Goal: Check status: Check status

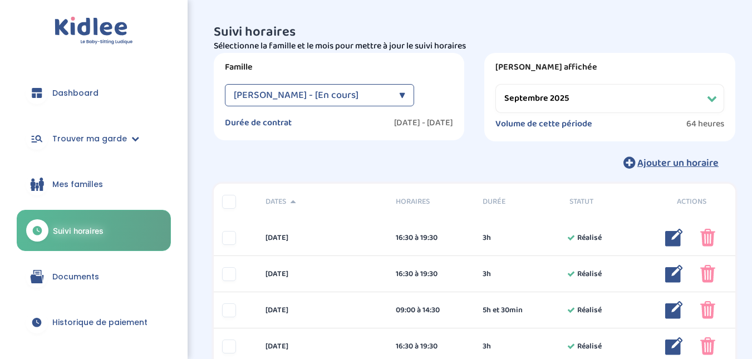
select select "septembre 2025"
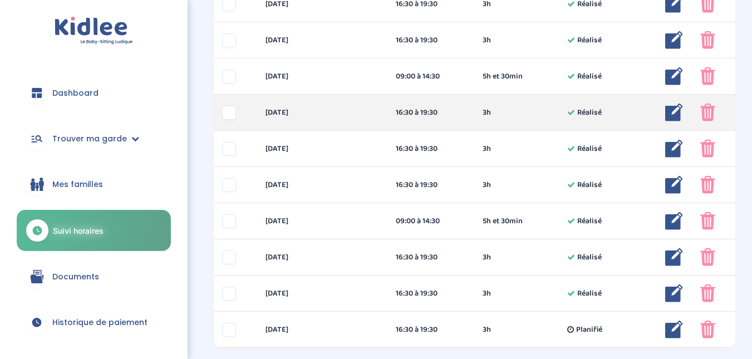
scroll to position [523, 0]
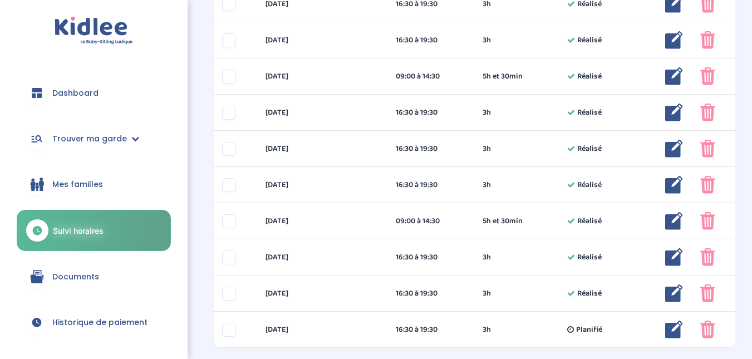
click at [138, 222] on link "Suivi horaires" at bounding box center [94, 230] width 154 height 41
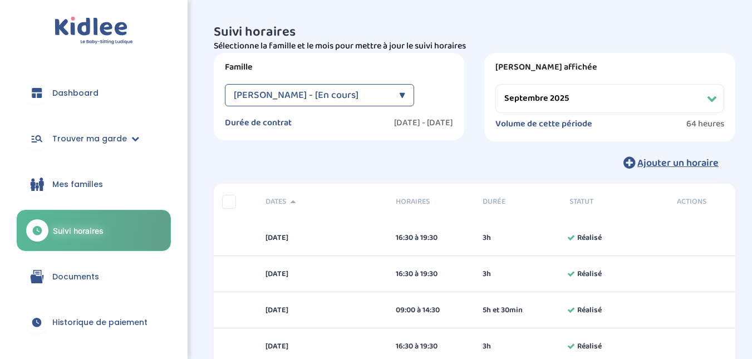
select select "septembre 2025"
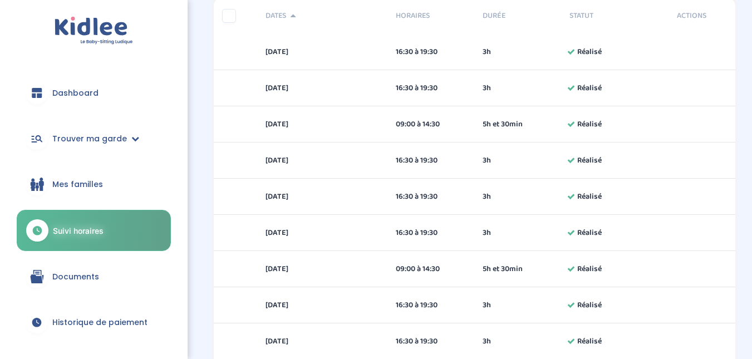
scroll to position [598, 0]
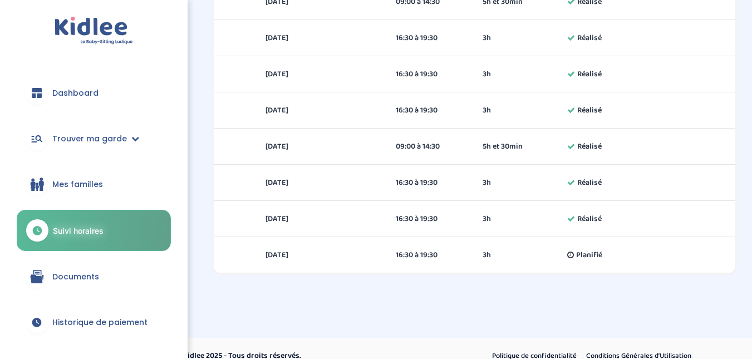
click at [79, 271] on span "Documents" at bounding box center [75, 277] width 47 height 12
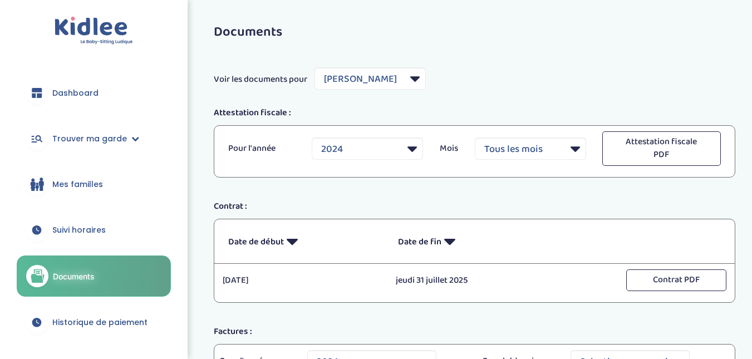
select select "5813"
select select "2024"
click at [85, 274] on span "Documents" at bounding box center [74, 277] width 42 height 12
select select "5813"
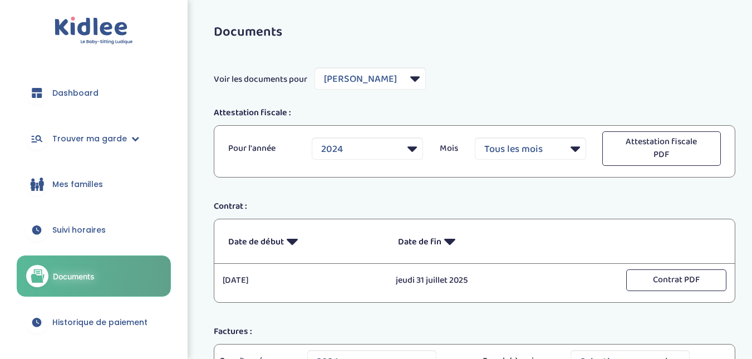
select select "2024"
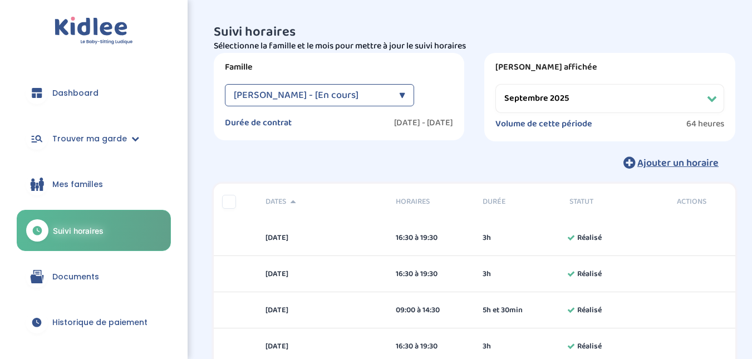
select select "septembre 2025"
